Goal: Task Accomplishment & Management: Manage account settings

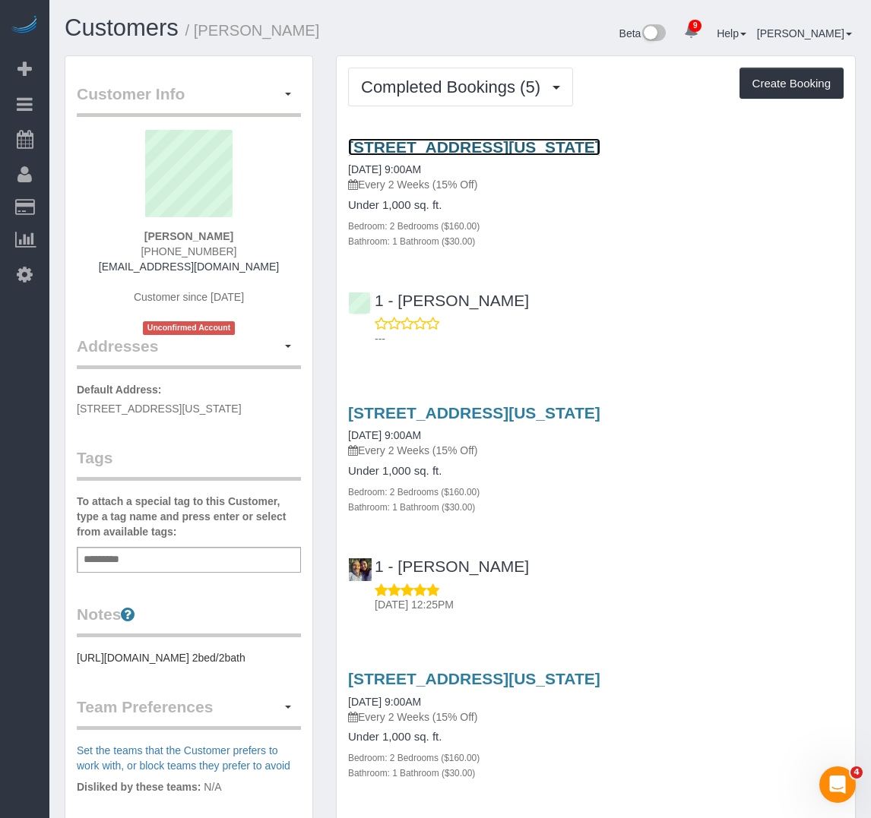
click at [458, 146] on link "[STREET_ADDRESS][US_STATE]" at bounding box center [474, 146] width 252 height 17
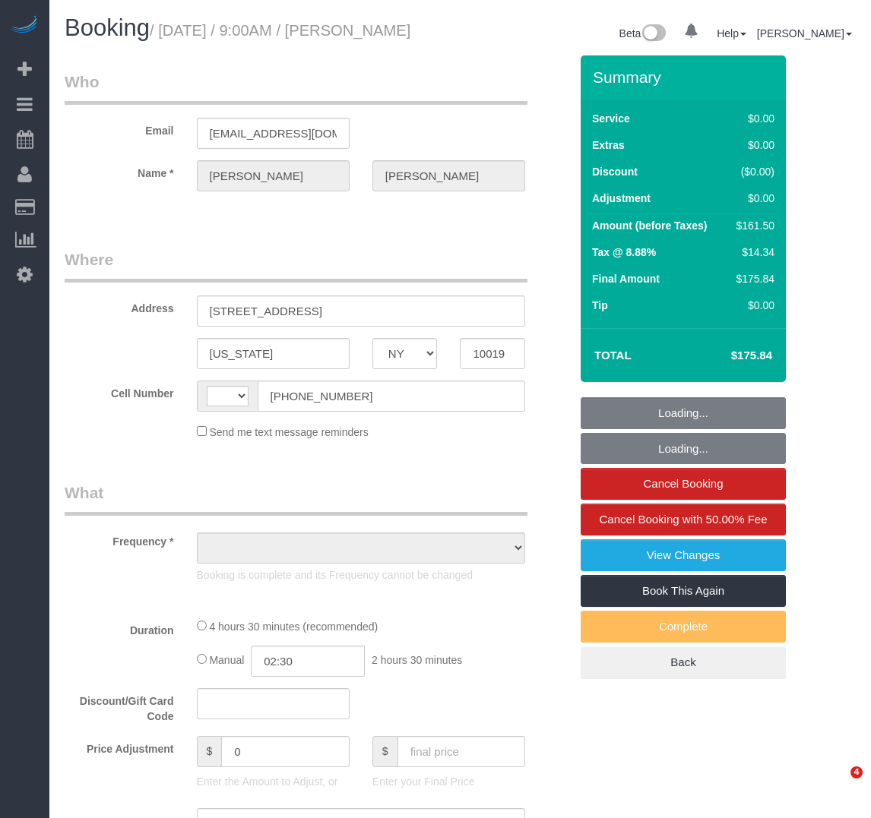
select select "NY"
select select "object:454"
select select "string:[GEOGRAPHIC_DATA]"
select select "string:stripe-pm_1RK0mp4VGloSiKo7cFIrzZQh"
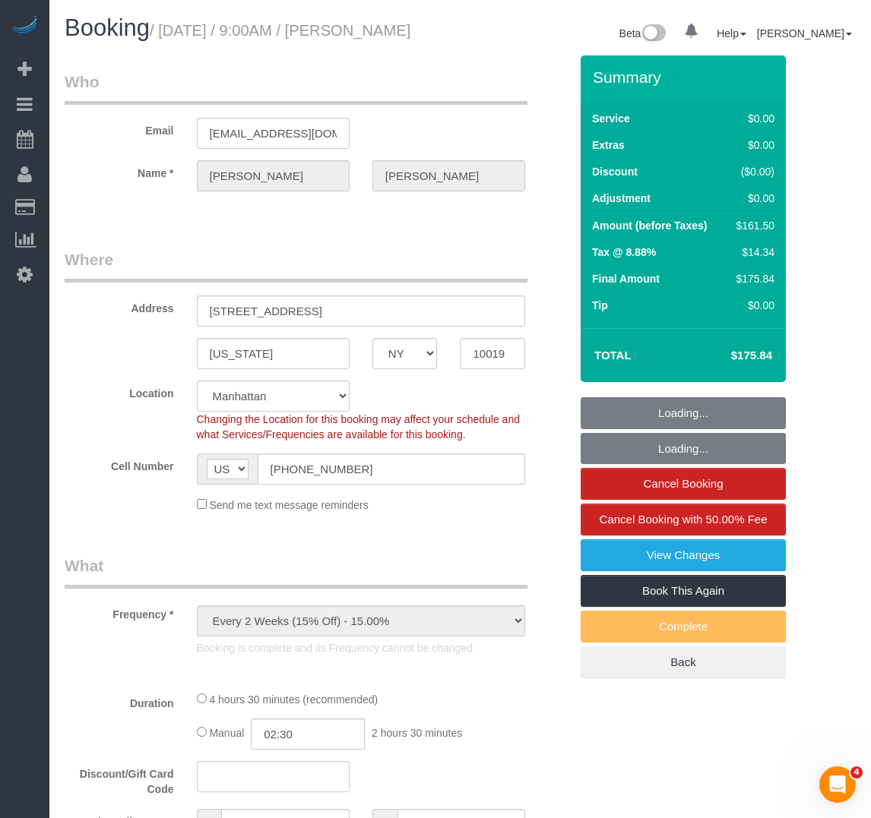
select select "2"
select select "spot1"
select select "number:57"
select select "number:69"
select select "number:15"
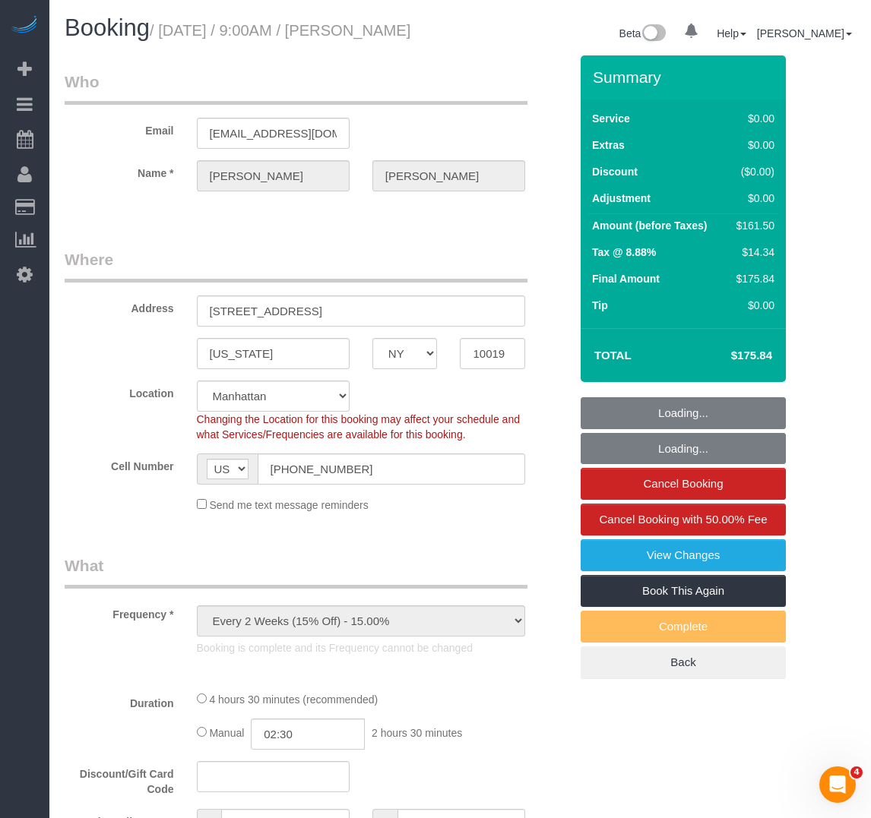
select select "number:6"
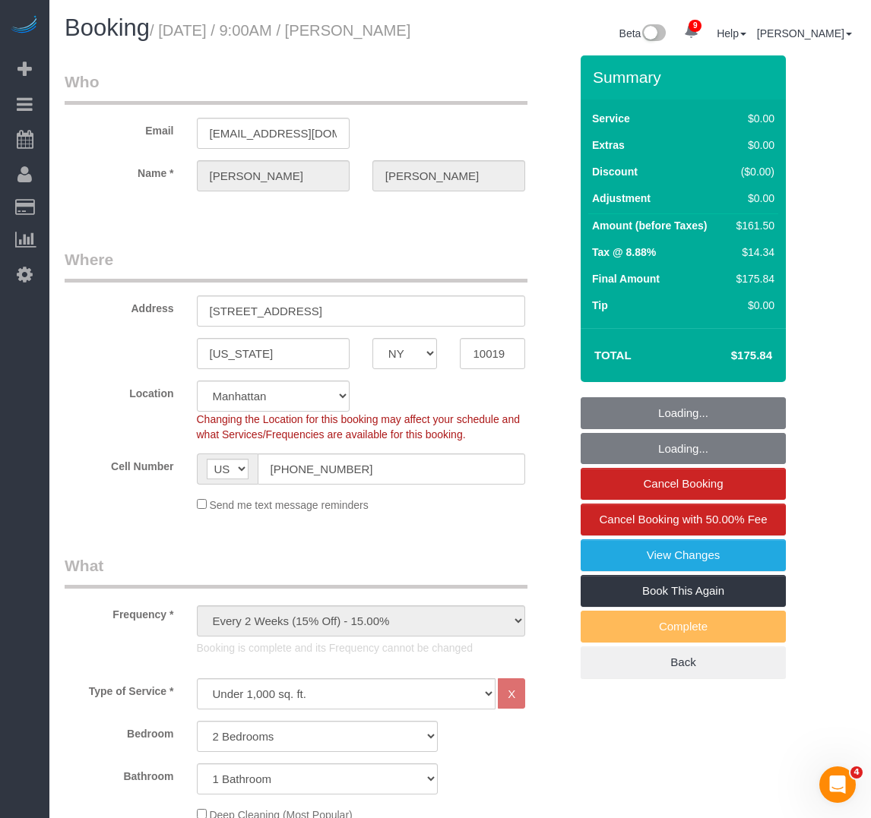
select select "object:1383"
select select "2"
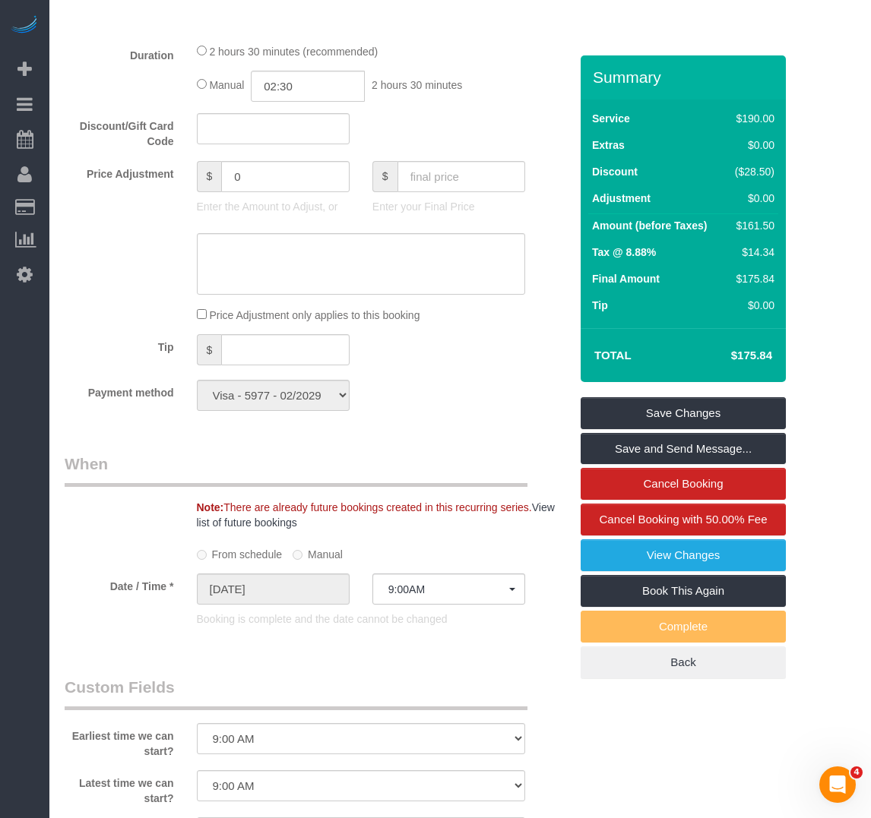
scroll to position [1367, 0]
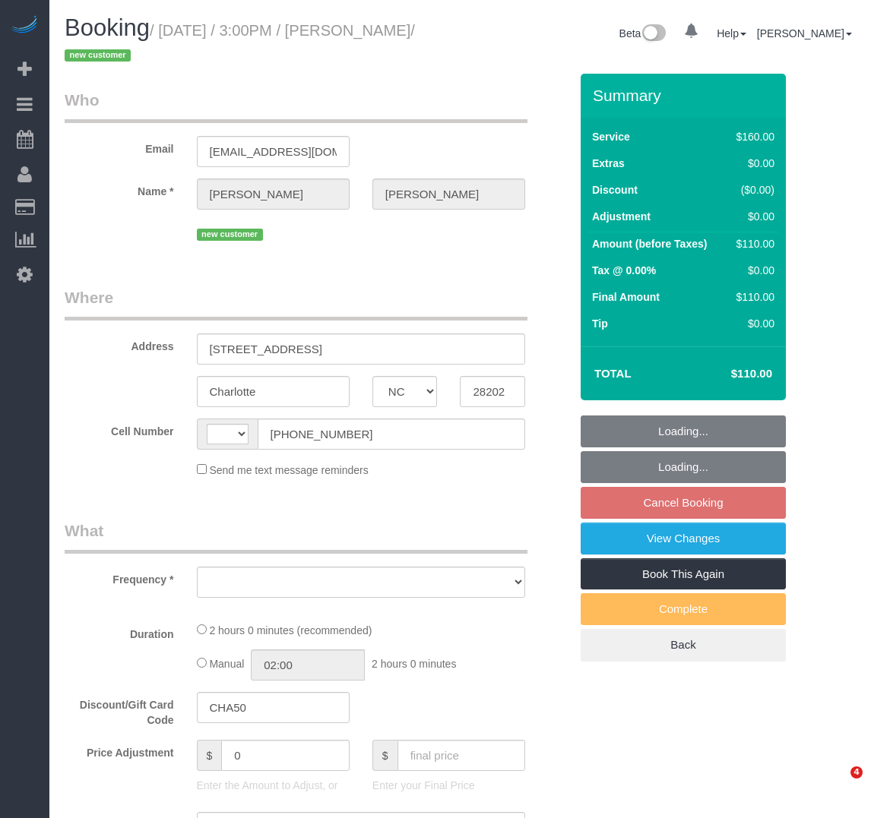
select select "NC"
select select "number:89"
select select "number:76"
select select "number:15"
select select "number:6"
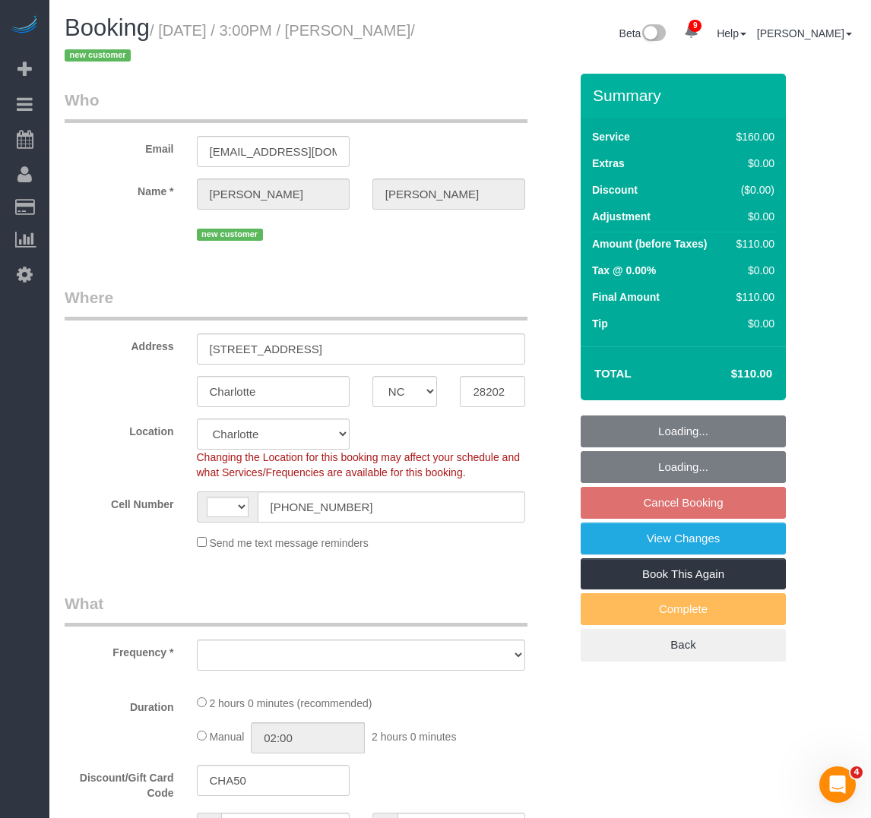
select select "string:[GEOGRAPHIC_DATA]"
select select "string:stripe-pm_1RwDGH4VGloSiKo7PE2Ht3MN"
select select "object:970"
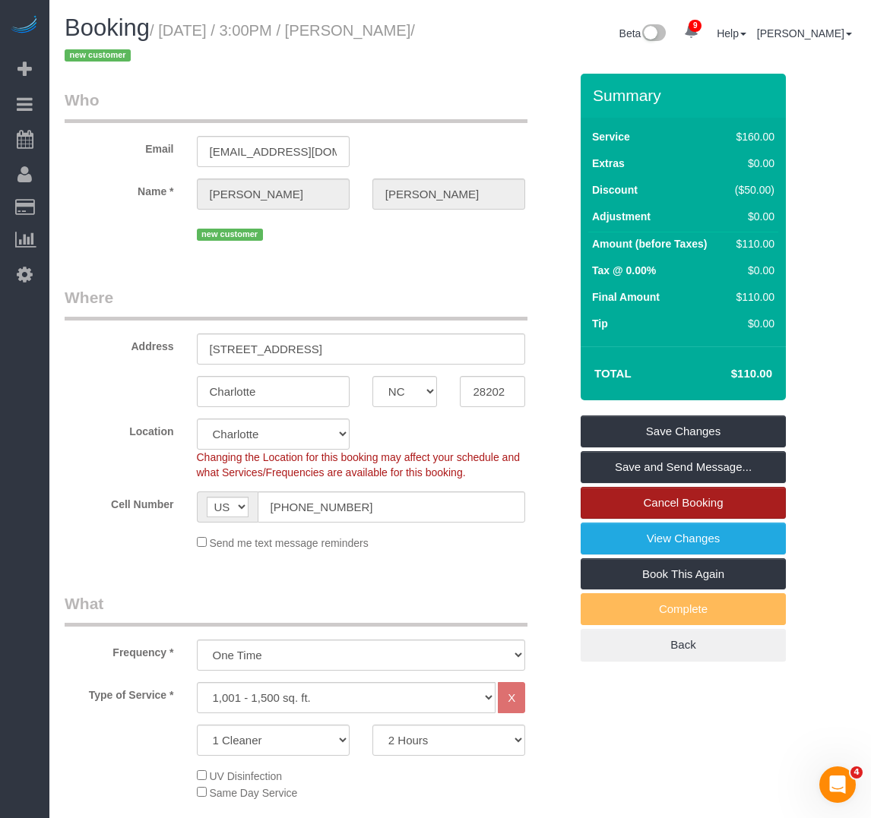
click at [615, 506] on link "Cancel Booking" at bounding box center [682, 503] width 205 height 32
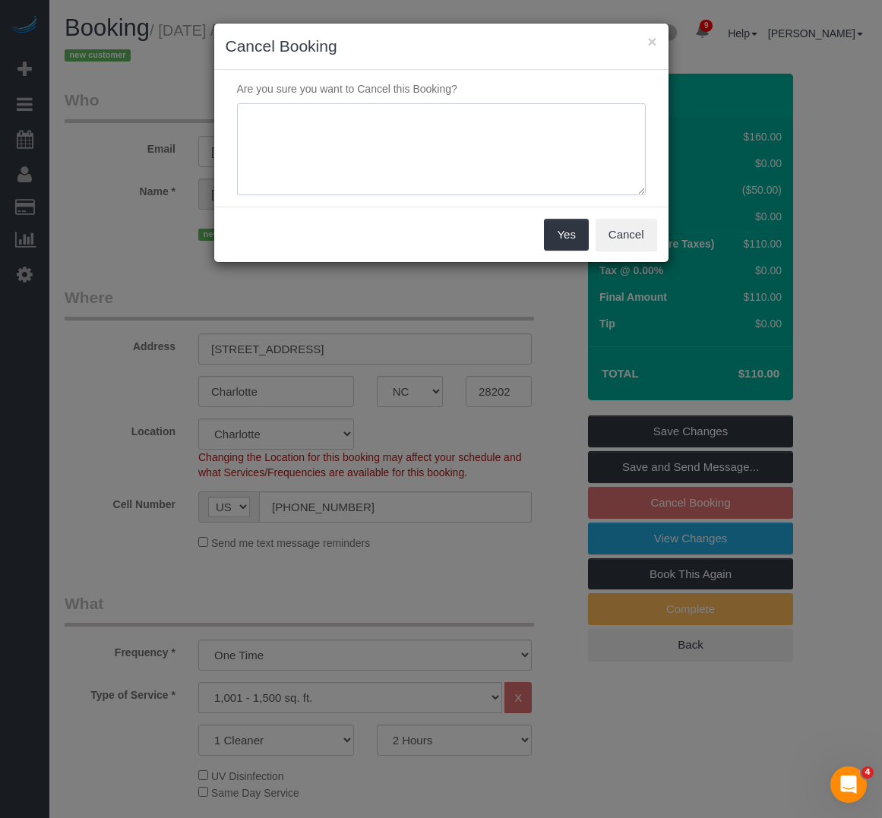
click at [424, 147] on textarea at bounding box center [441, 149] width 409 height 93
type textarea "Customer Requested"
click at [558, 242] on button "Yes" at bounding box center [566, 235] width 44 height 32
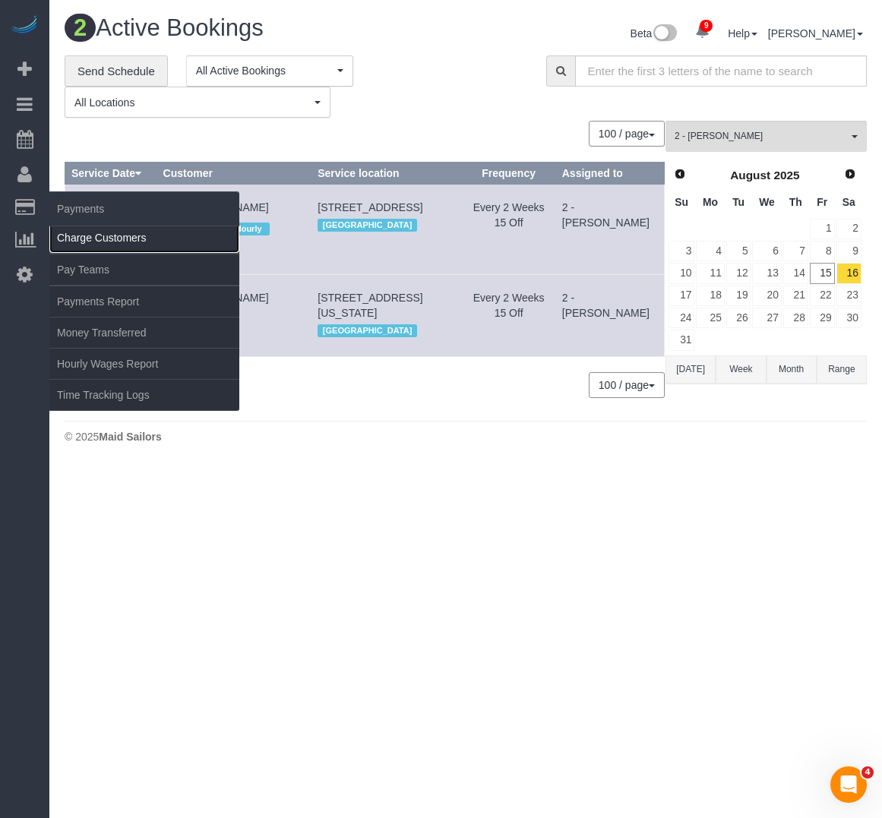
click at [69, 229] on link "Charge Customers" at bounding box center [144, 238] width 190 height 30
select select
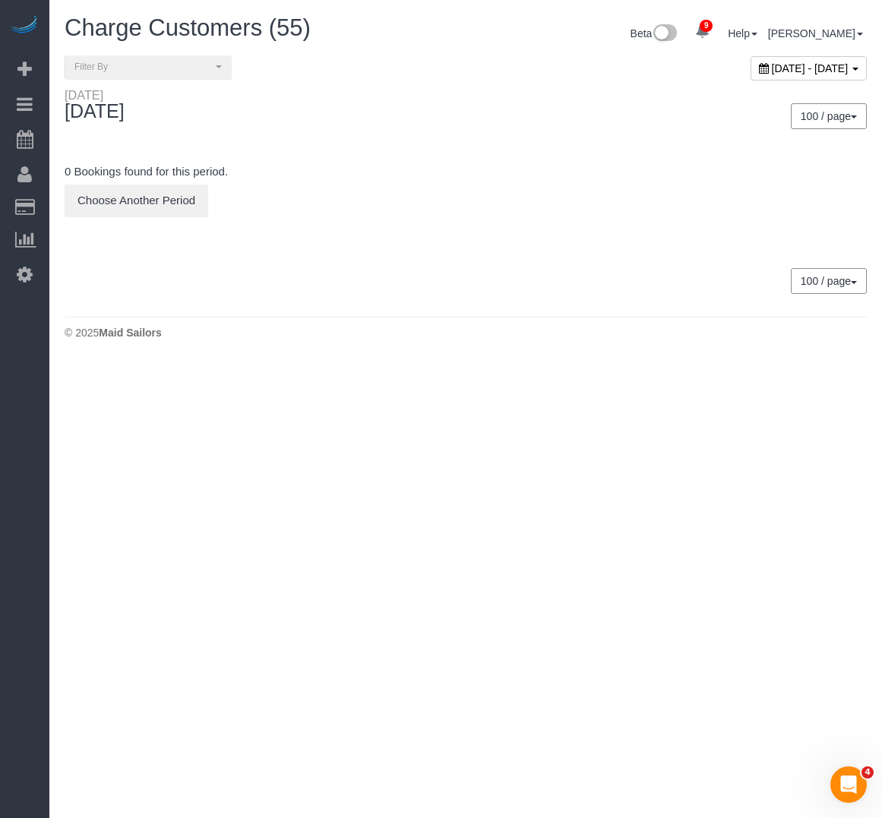
click at [779, 79] on div "August 15, 2025 - August 15, 2025" at bounding box center [809, 68] width 116 height 24
type input "**********"
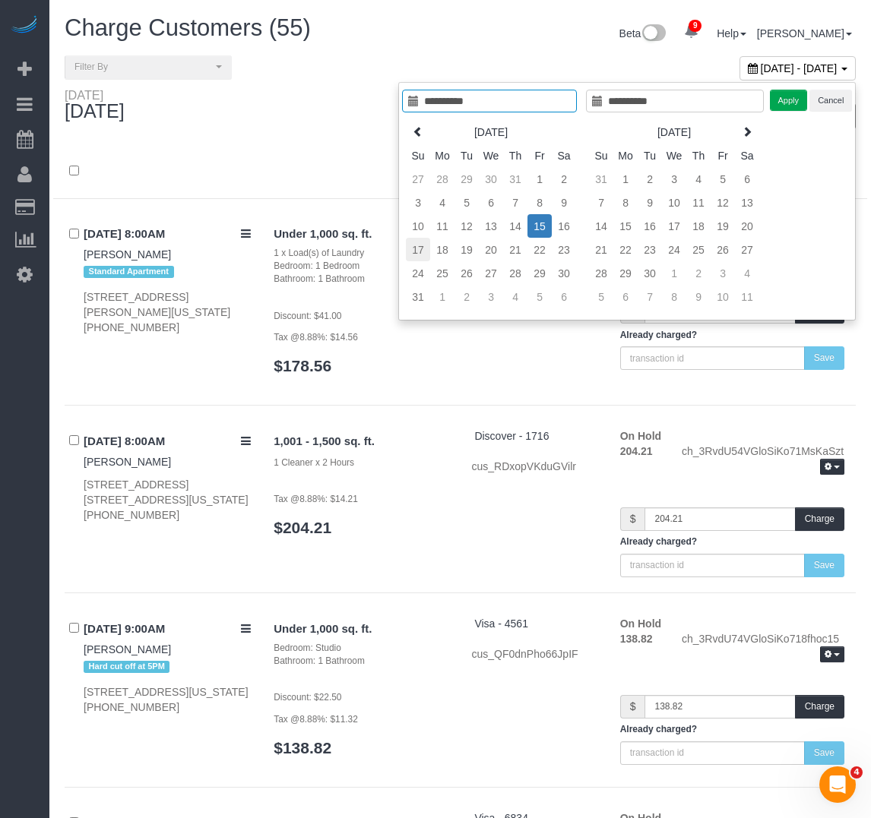
type input "**********"
click at [423, 260] on td "17" at bounding box center [418, 250] width 24 height 24
type input "**********"
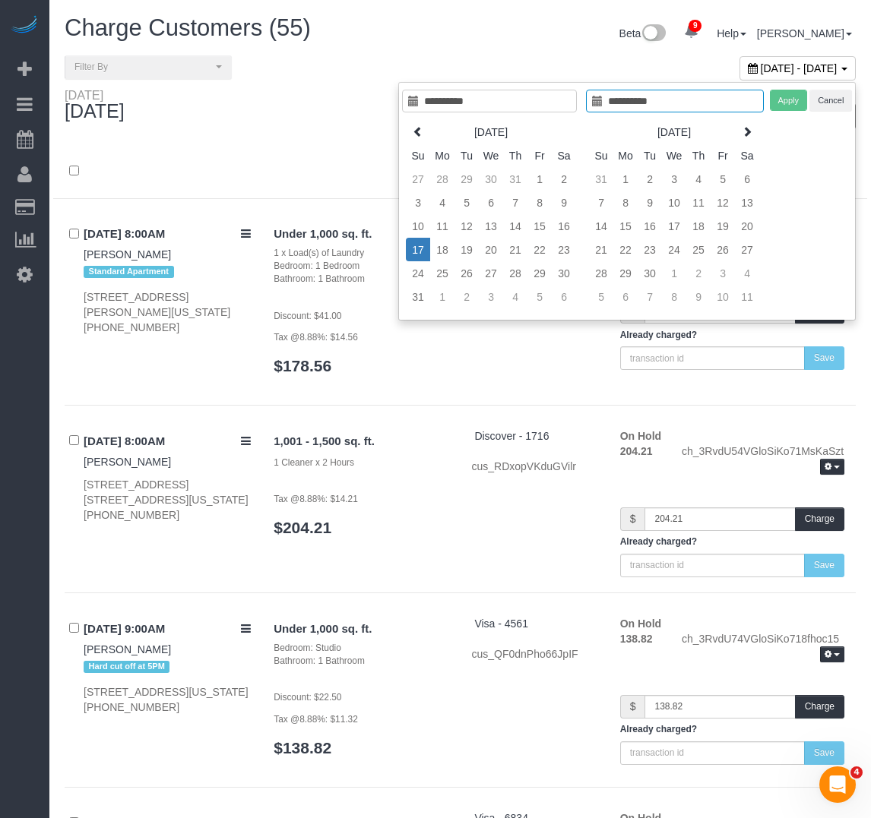
click at [423, 260] on td "17" at bounding box center [418, 250] width 24 height 24
type input "**********"
click at [788, 98] on button "Apply" at bounding box center [789, 101] width 38 height 22
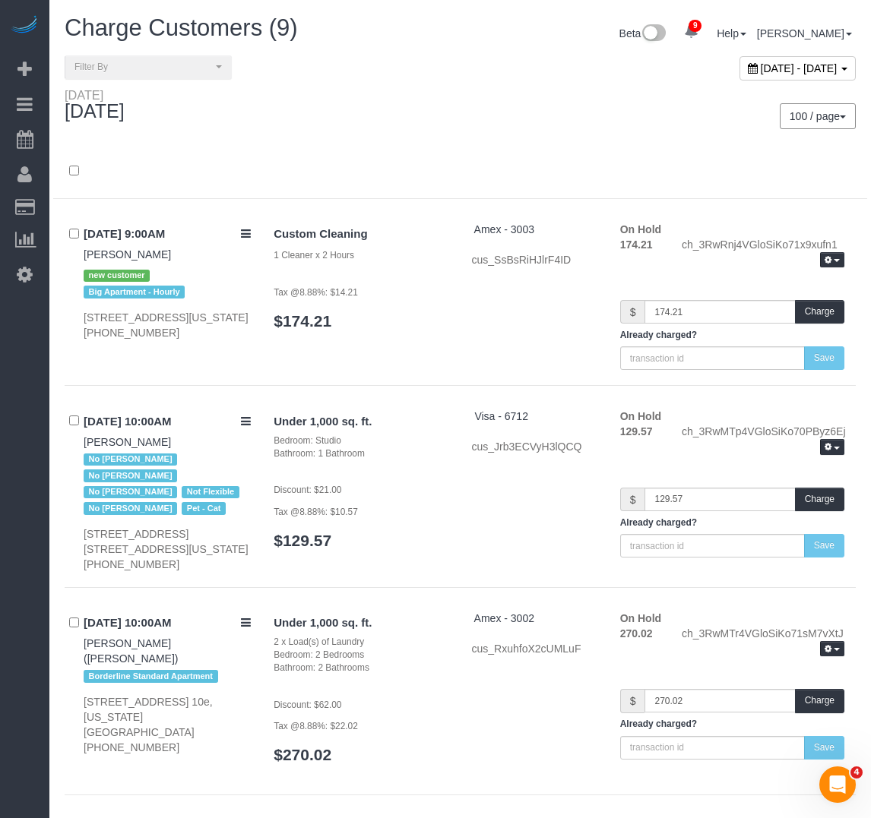
click at [466, 315] on div "Custom Cleaning 1 Cleaner x 2 Hours Tax @8.88%: $14.21 $174.21 Amex - 3003 cus_…" at bounding box center [558, 296] width 593 height 149
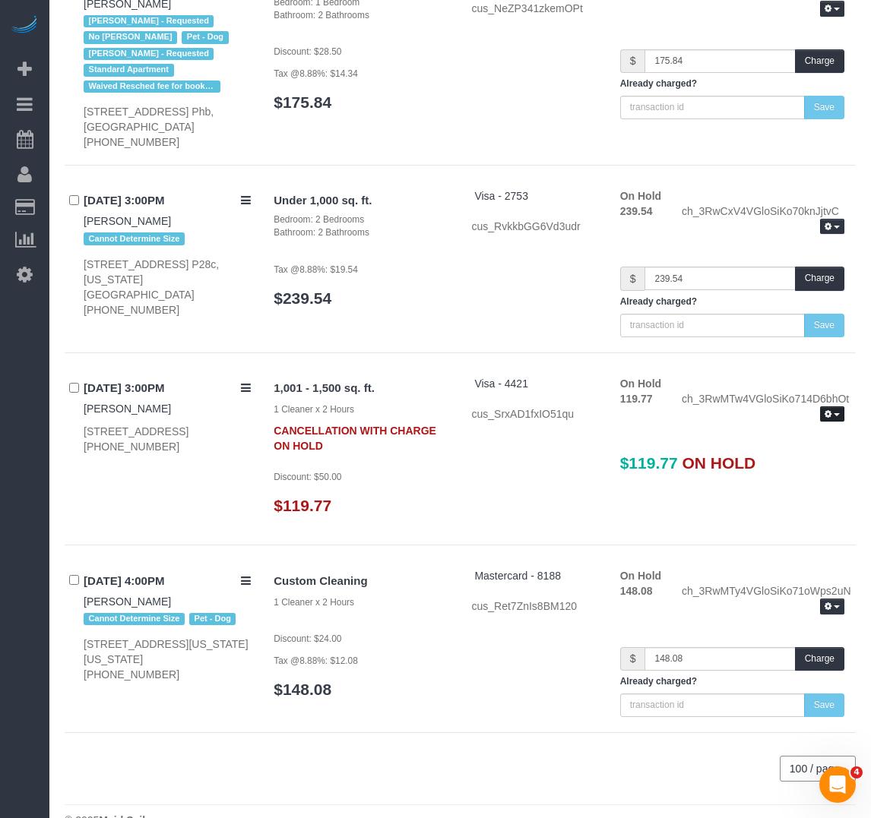
click at [827, 414] on icon "button" at bounding box center [827, 414] width 7 height 8
click at [757, 449] on link "Release Hold" at bounding box center [783, 440] width 120 height 20
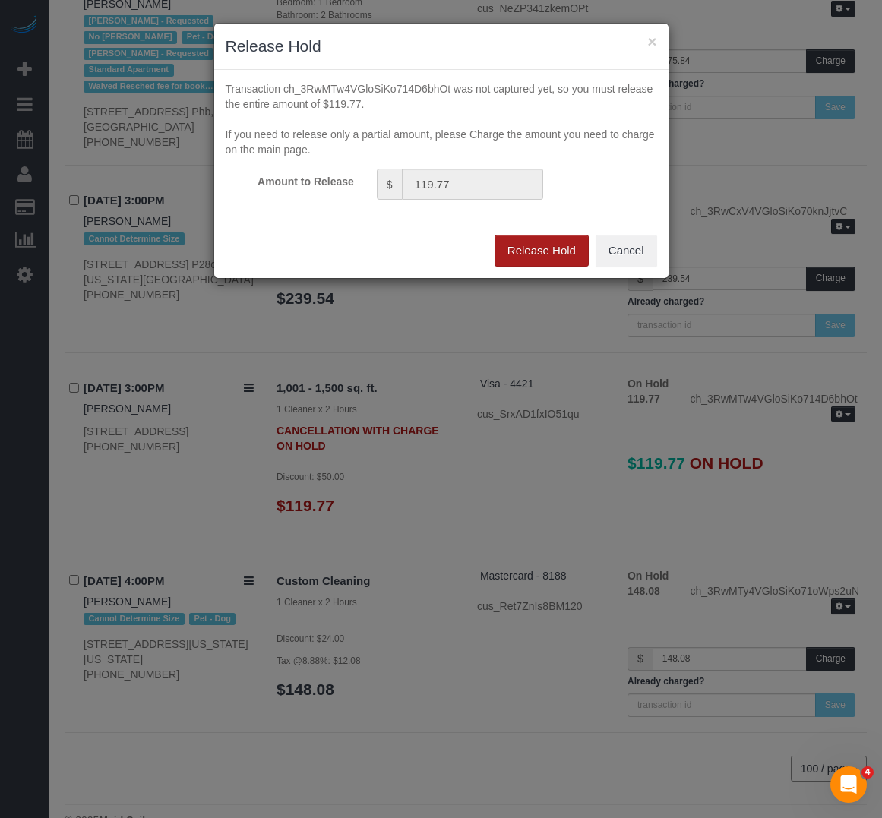
click at [552, 247] on button "Release Hold" at bounding box center [542, 251] width 94 height 32
